Goal: Navigation & Orientation: Find specific page/section

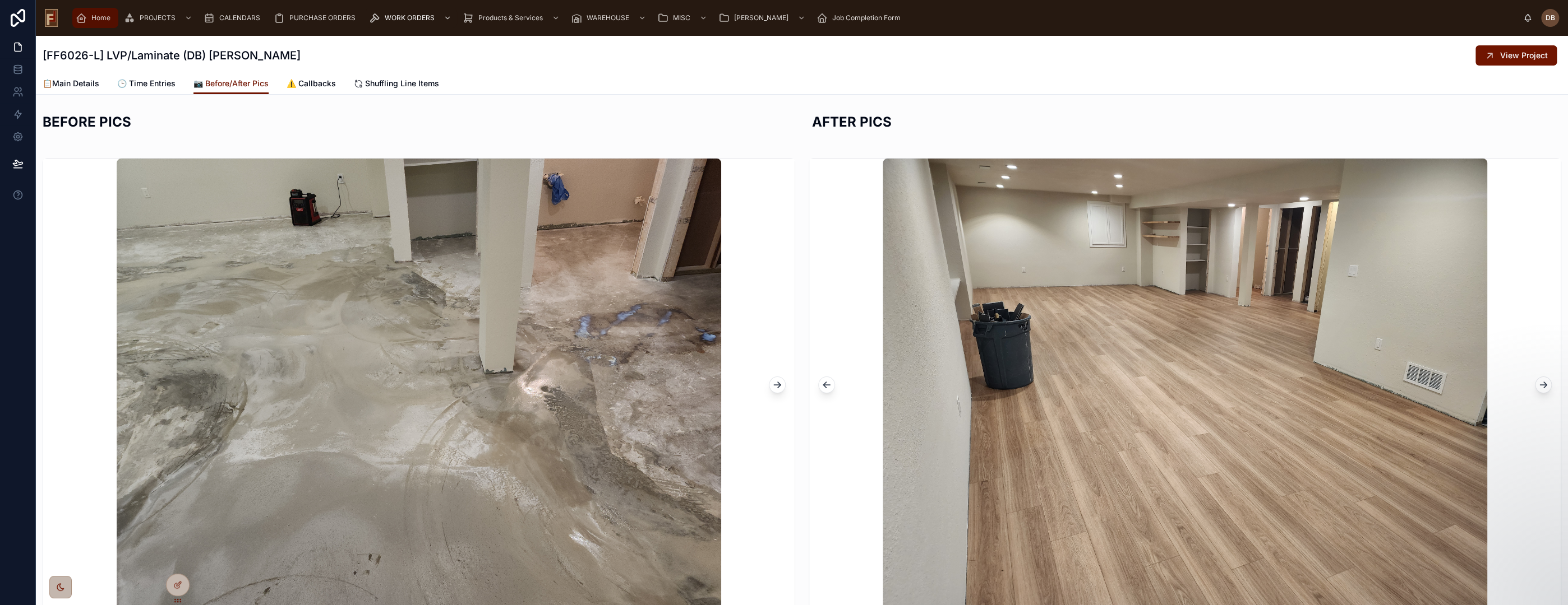
click at [90, 20] on div "Home" at bounding box center [95, 18] width 39 height 18
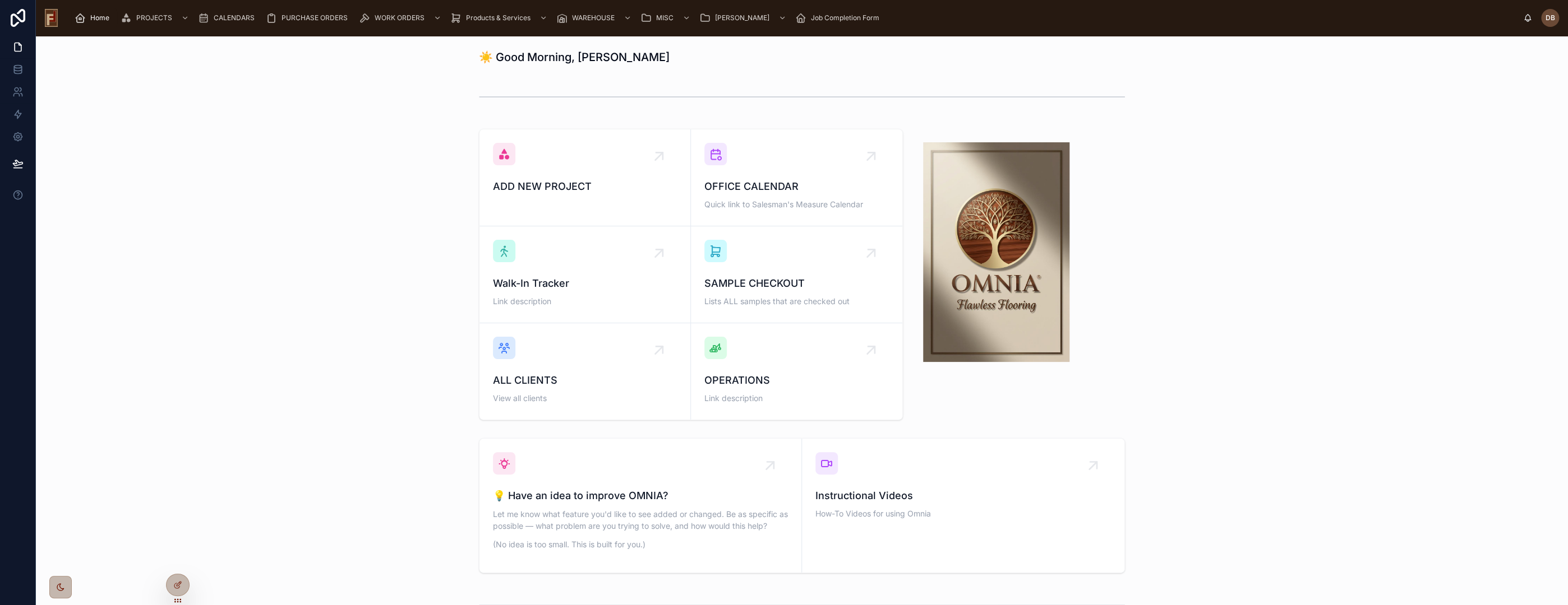
click at [537, 55] on h1 "☀️ Good Morning, [PERSON_NAME]" at bounding box center [574, 57] width 191 height 16
click at [431, 112] on div at bounding box center [802, 97] width 1514 height 37
drag, startPoint x: 610, startPoint y: 59, endPoint x: 431, endPoint y: 64, distance: 179.1
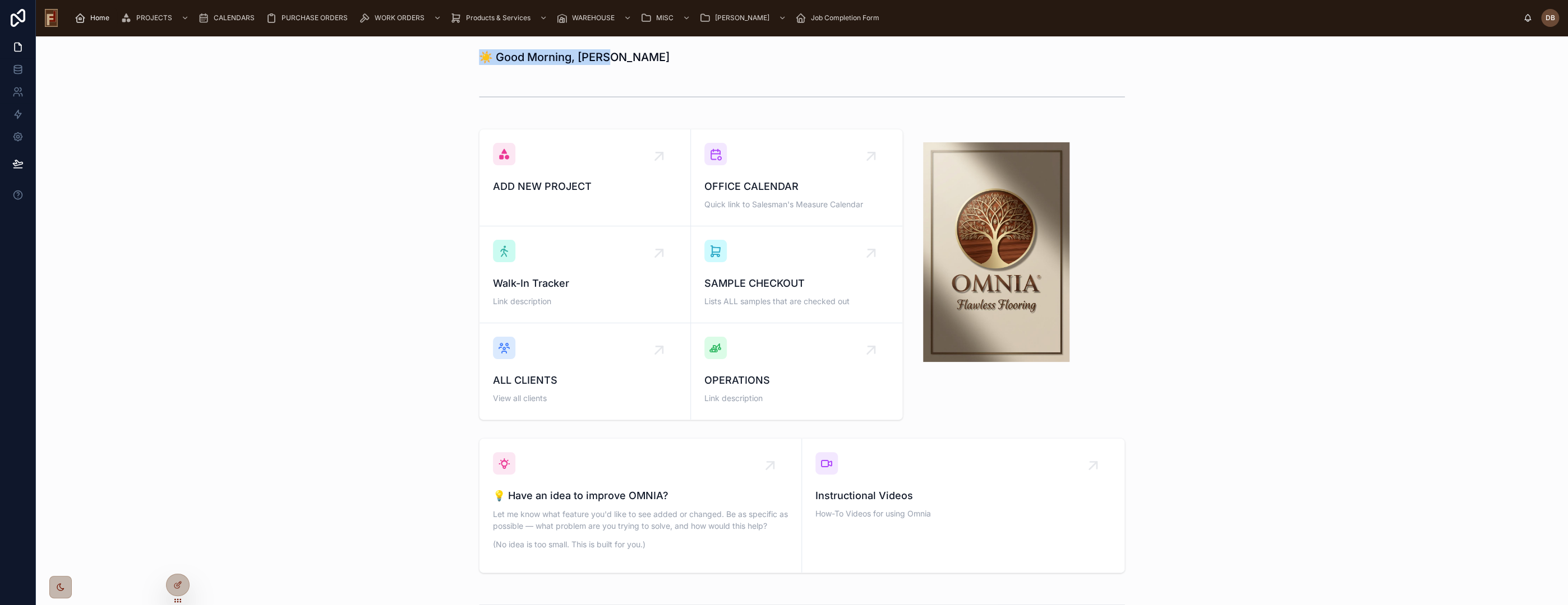
click at [448, 57] on div "☀️ Good Morning, [PERSON_NAME]" at bounding box center [802, 57] width 1514 height 25
click at [431, 65] on div "☀️ Good Morning, [PERSON_NAME]" at bounding box center [802, 57] width 1514 height 25
